Goal: Task Accomplishment & Management: Manage account settings

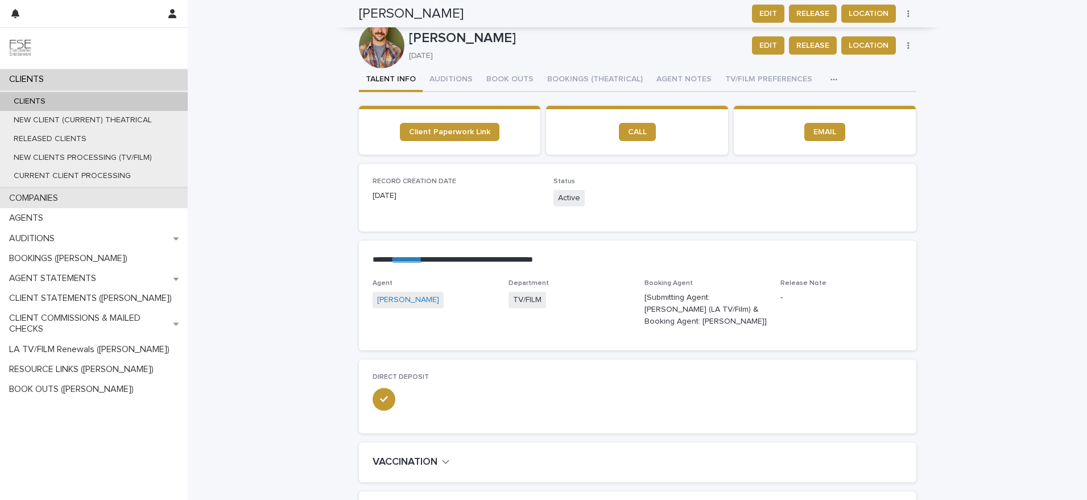
scroll to position [564, 0]
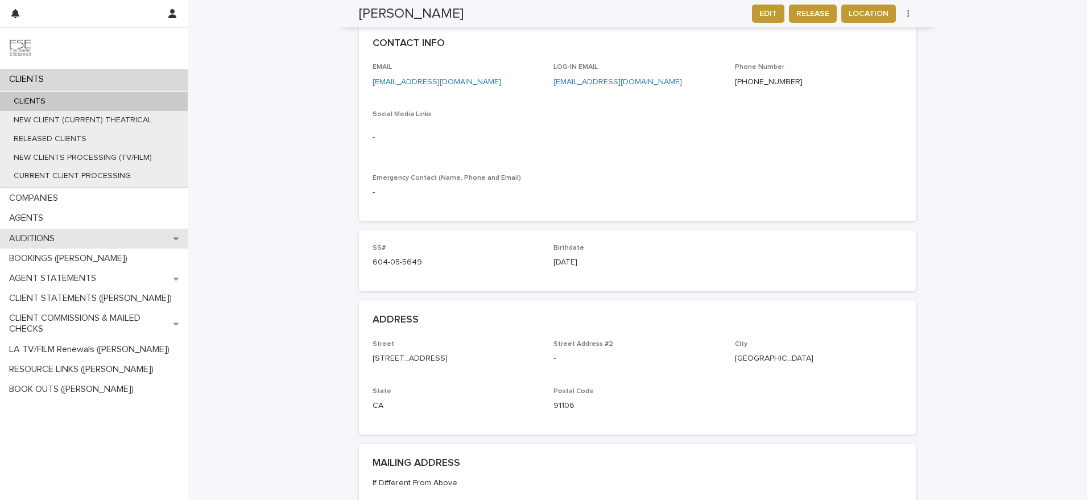
click at [175, 235] on icon at bounding box center [175, 238] width 5 height 8
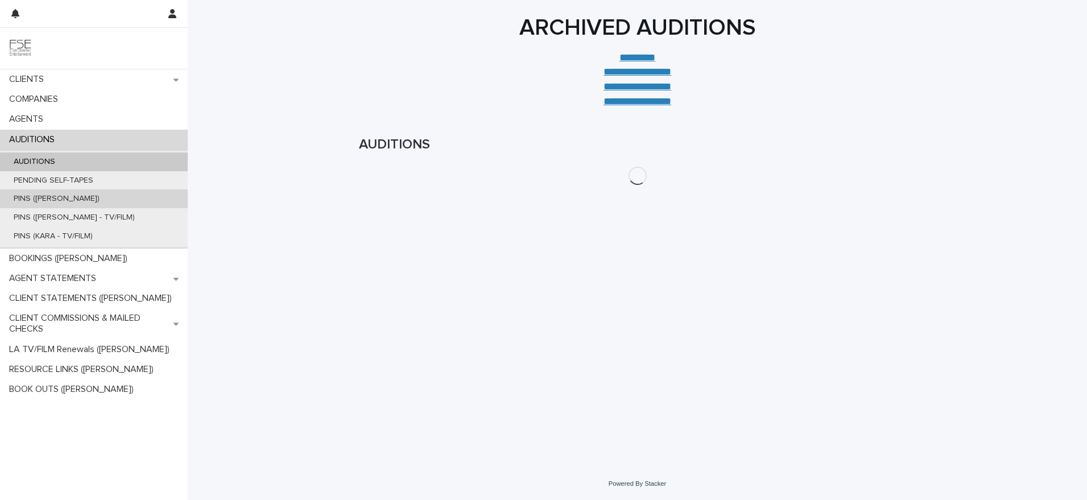
click at [53, 192] on div "PINS ([PERSON_NAME])" at bounding box center [94, 198] width 188 height 19
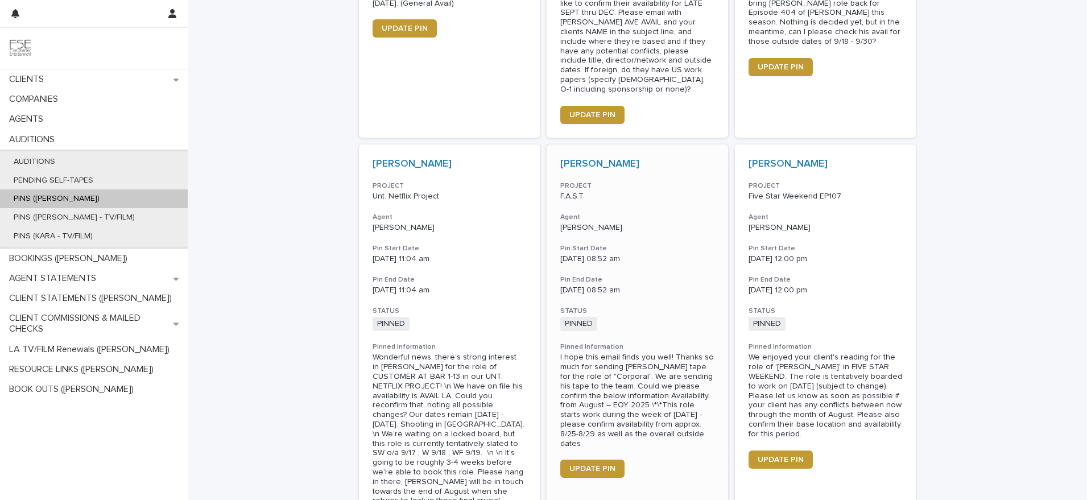
scroll to position [512, 0]
click at [604, 459] on link "UPDATE PIN" at bounding box center [592, 468] width 64 height 18
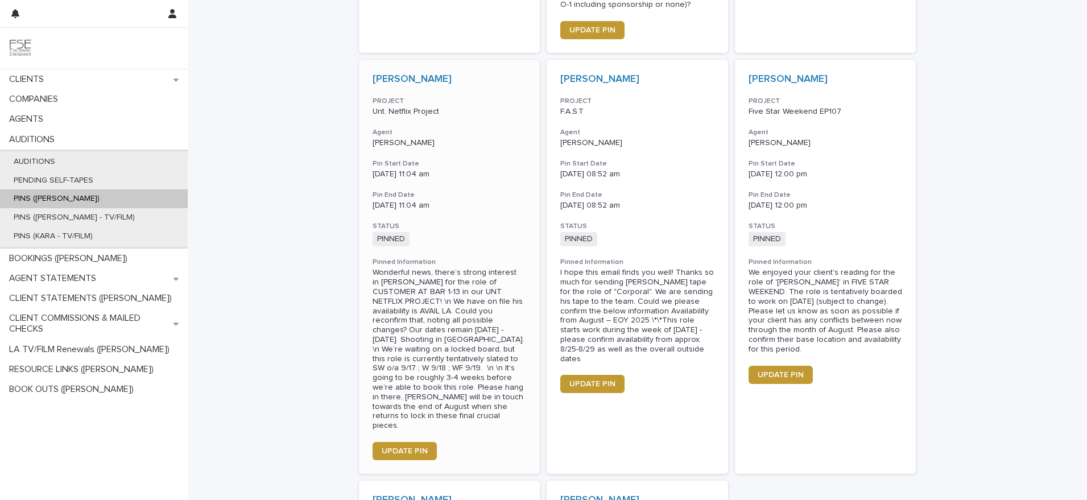
scroll to position [608, 0]
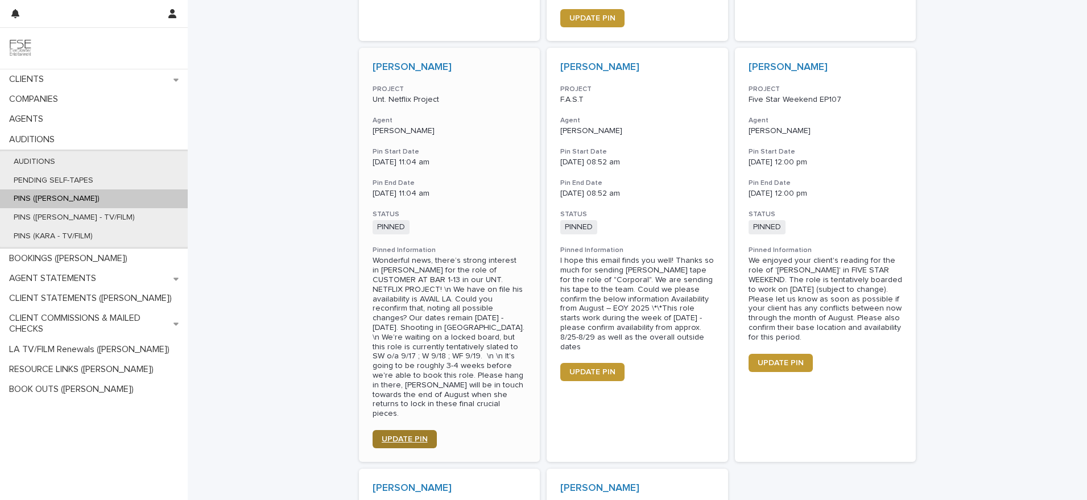
click at [417, 435] on span "UPDATE PIN" at bounding box center [405, 439] width 46 height 8
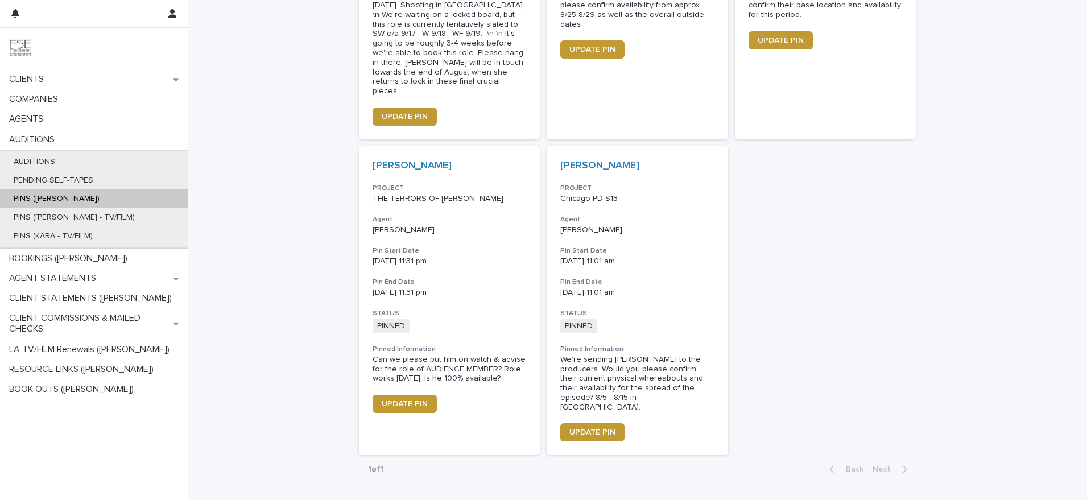
scroll to position [975, 0]
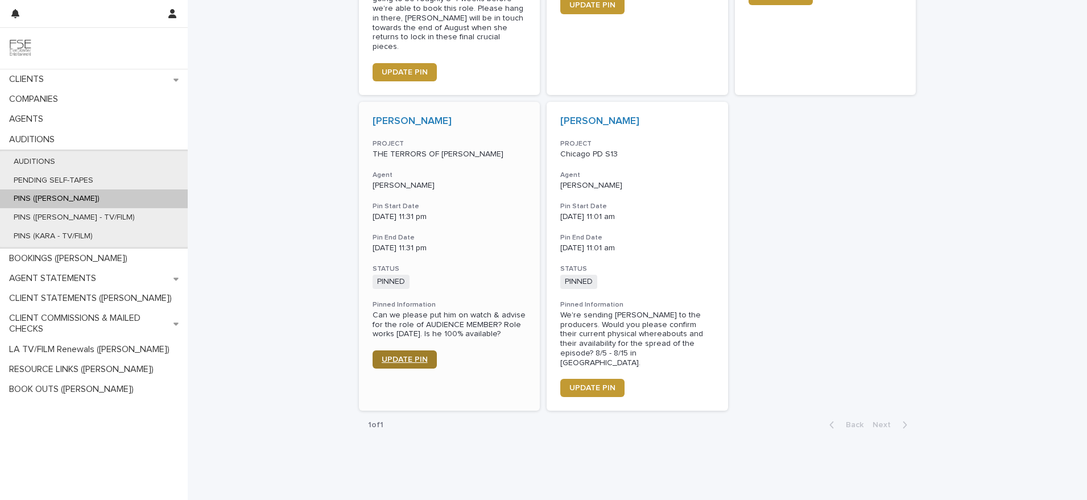
click at [412, 355] on span "UPDATE PIN" at bounding box center [405, 359] width 46 height 8
click at [592, 384] on span "UPDATE PIN" at bounding box center [592, 388] width 46 height 8
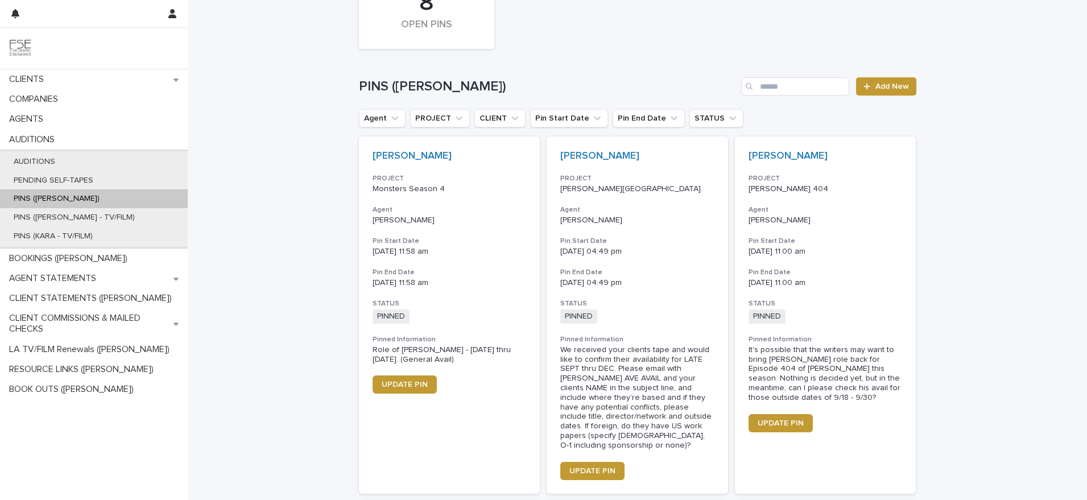
scroll to position [142, 0]
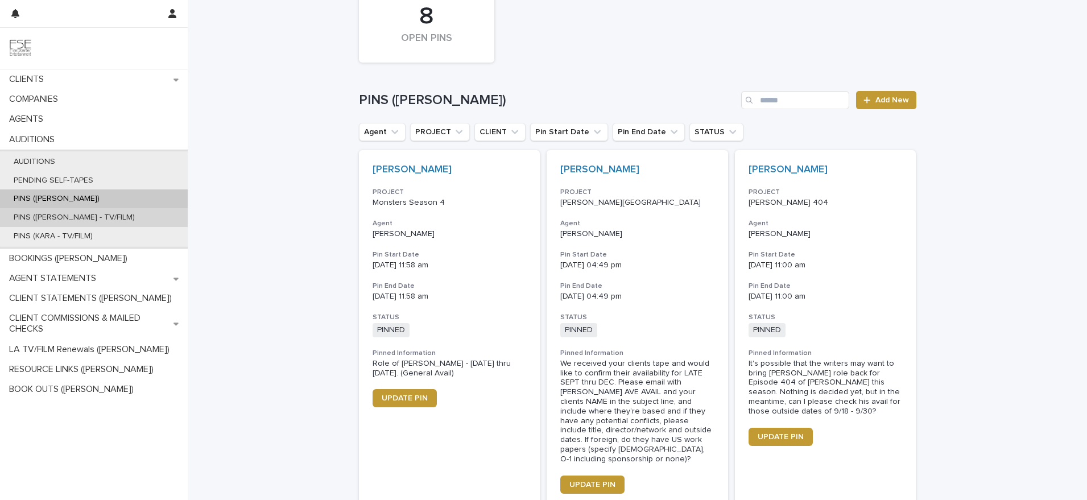
click at [63, 219] on p "PINS ([PERSON_NAME] - TV/FILM)" at bounding box center [74, 218] width 139 height 10
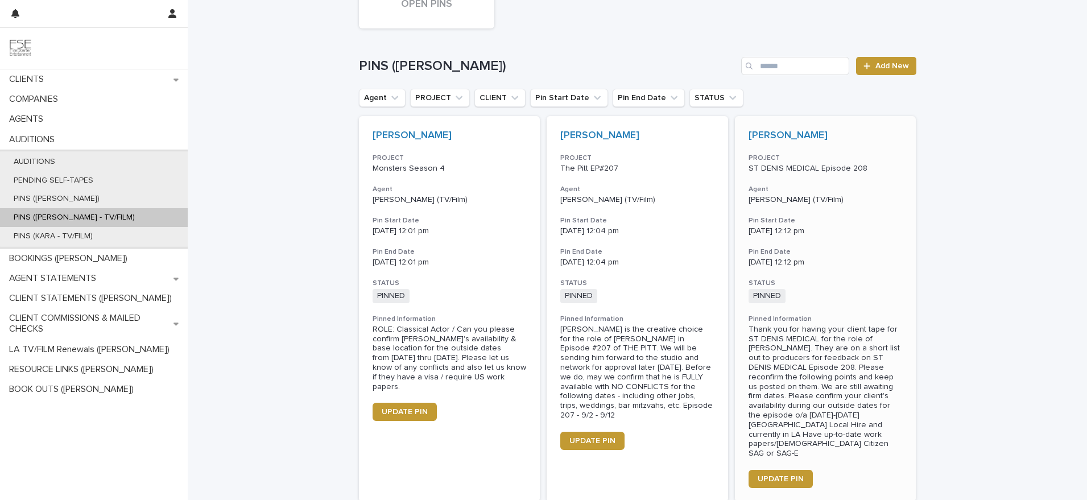
scroll to position [225, 0]
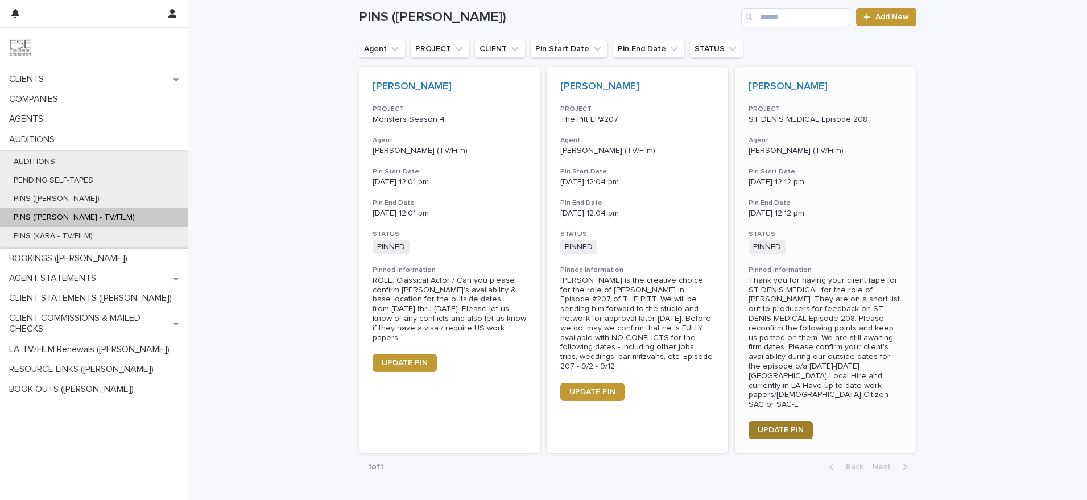
click at [772, 426] on span "UPDATE PIN" at bounding box center [780, 430] width 46 height 8
click at [50, 197] on p "PINS ([PERSON_NAME])" at bounding box center [57, 199] width 104 height 10
